Goal: Find specific page/section: Find specific page/section

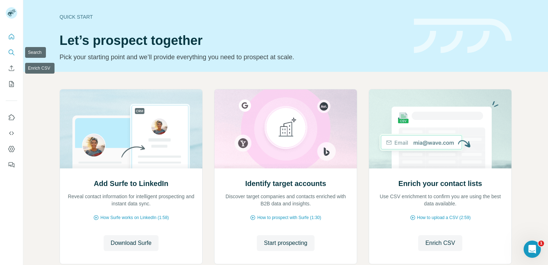
click at [14, 52] on icon "Search" at bounding box center [11, 52] width 7 height 7
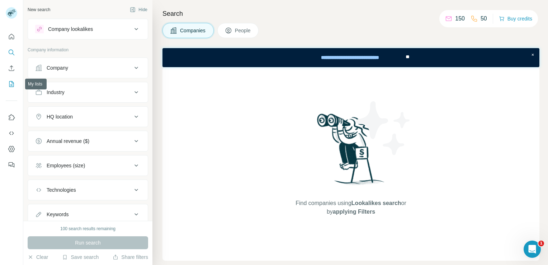
click at [13, 82] on icon "My lists" at bounding box center [11, 83] width 7 height 7
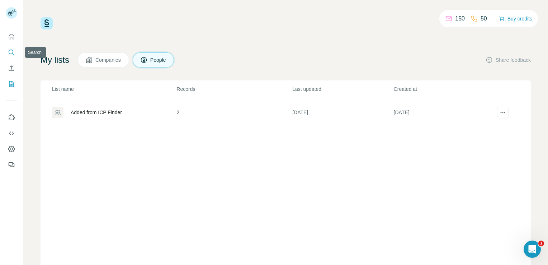
click at [10, 52] on icon "Search" at bounding box center [11, 52] width 7 height 7
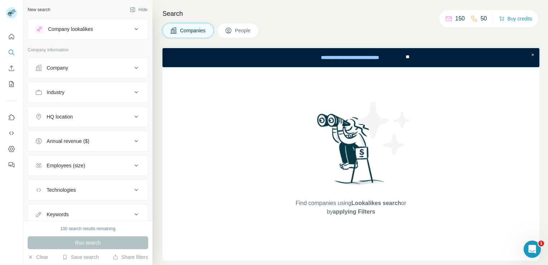
click at [132, 68] on icon at bounding box center [136, 67] width 9 height 9
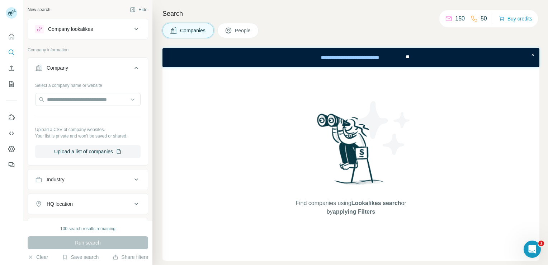
click at [241, 29] on span "People" at bounding box center [243, 30] width 16 height 7
